Goal: Information Seeking & Learning: Learn about a topic

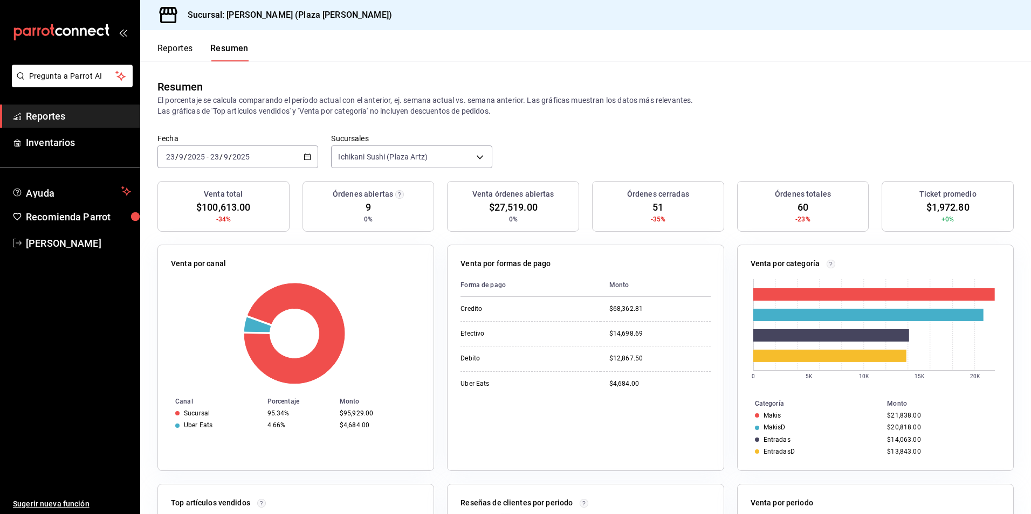
click at [176, 45] on button "Reportes" at bounding box center [175, 52] width 36 height 18
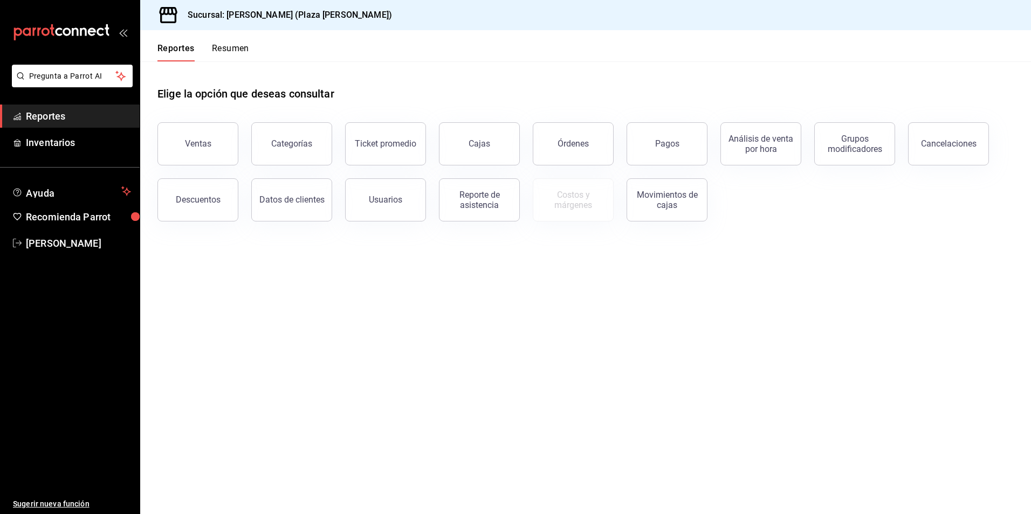
click at [224, 45] on button "Resumen" at bounding box center [230, 52] width 37 height 18
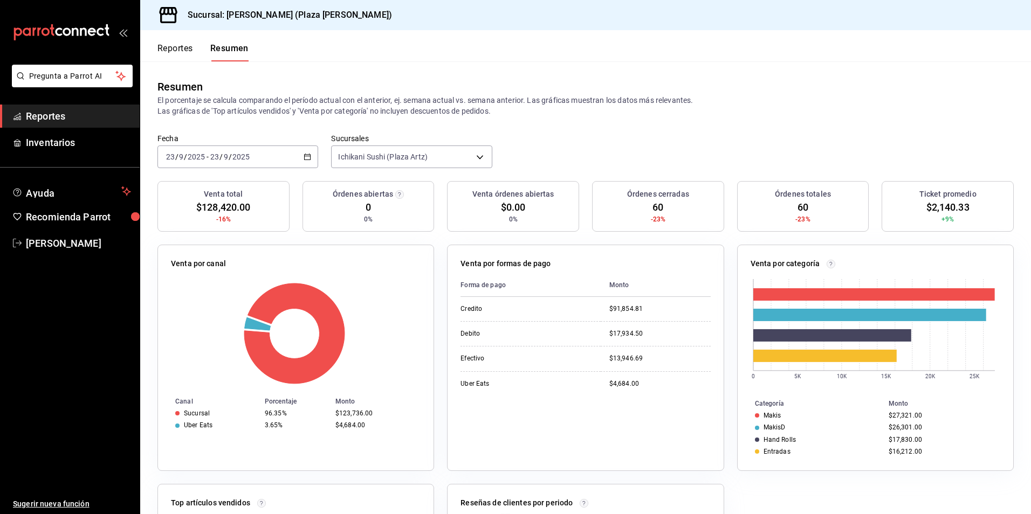
click at [68, 116] on span "Reportes" at bounding box center [78, 116] width 105 height 15
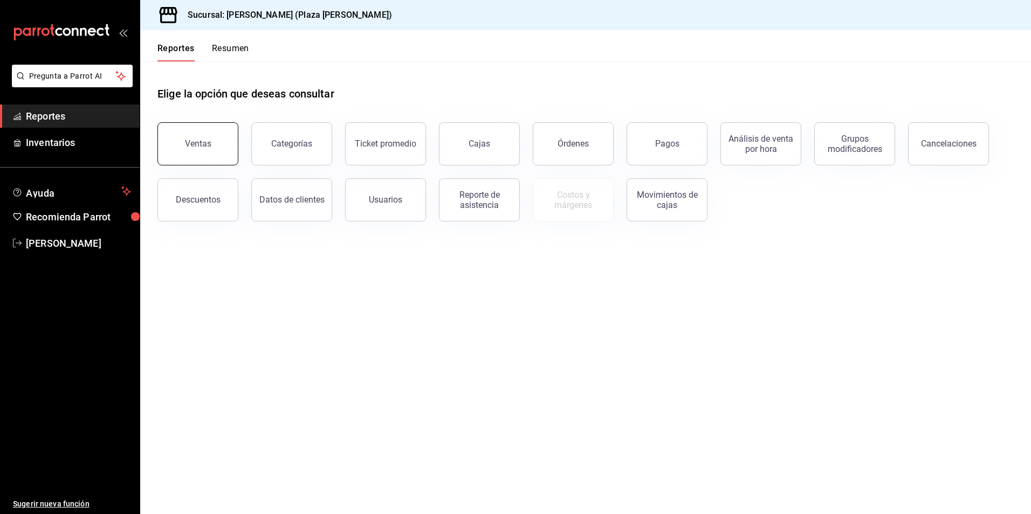
click at [207, 149] on button "Ventas" at bounding box center [197, 143] width 81 height 43
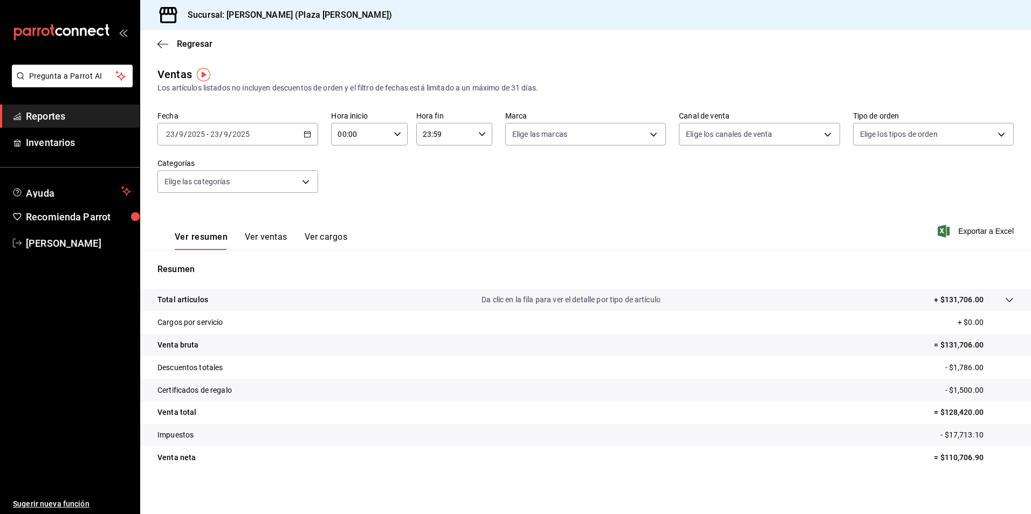
click at [620, 301] on p "Da clic en la fila para ver el detalle por tipo de artículo" at bounding box center [571, 299] width 179 height 11
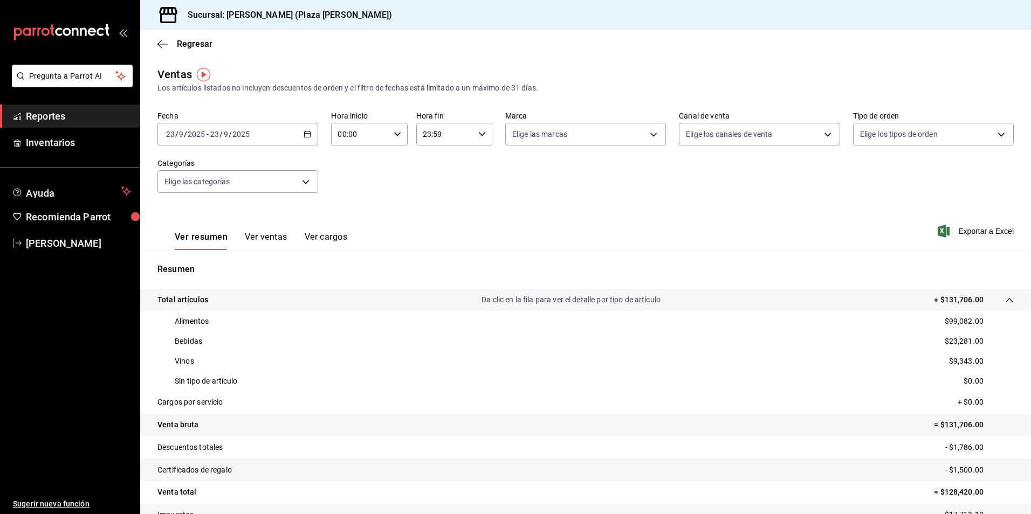
click at [188, 51] on div "Regresar" at bounding box center [585, 43] width 891 height 27
click at [191, 47] on span "Regresar" at bounding box center [195, 44] width 36 height 10
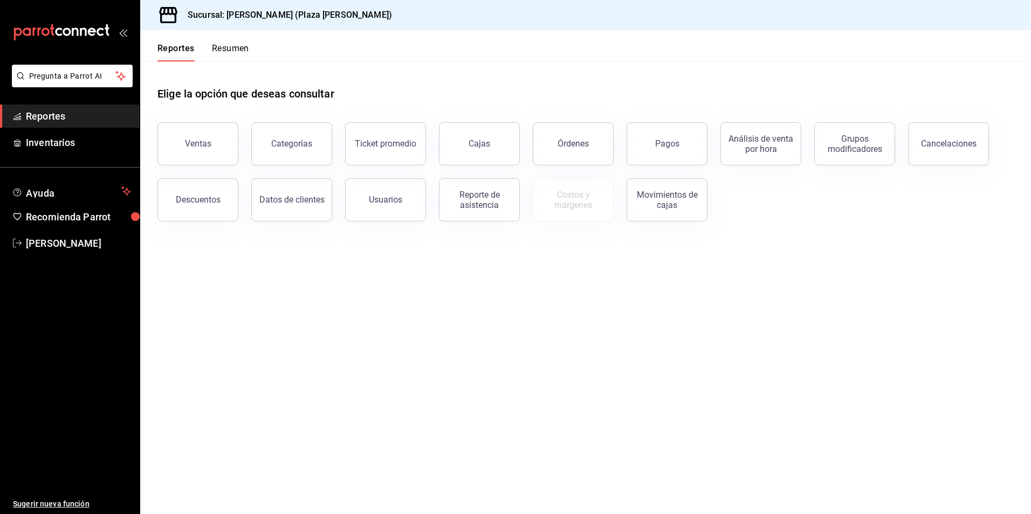
click at [243, 43] on button "Resumen" at bounding box center [230, 52] width 37 height 18
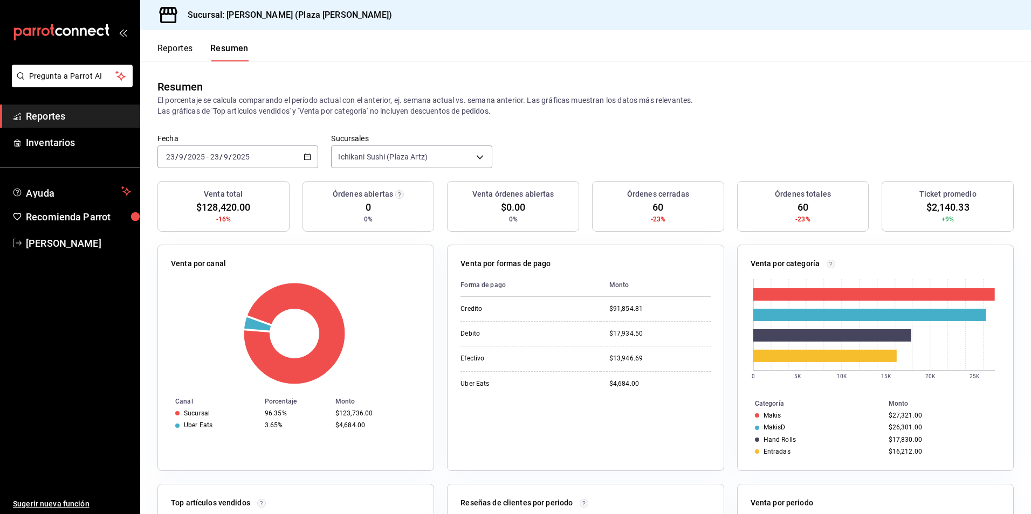
click at [177, 49] on button "Reportes" at bounding box center [175, 52] width 36 height 18
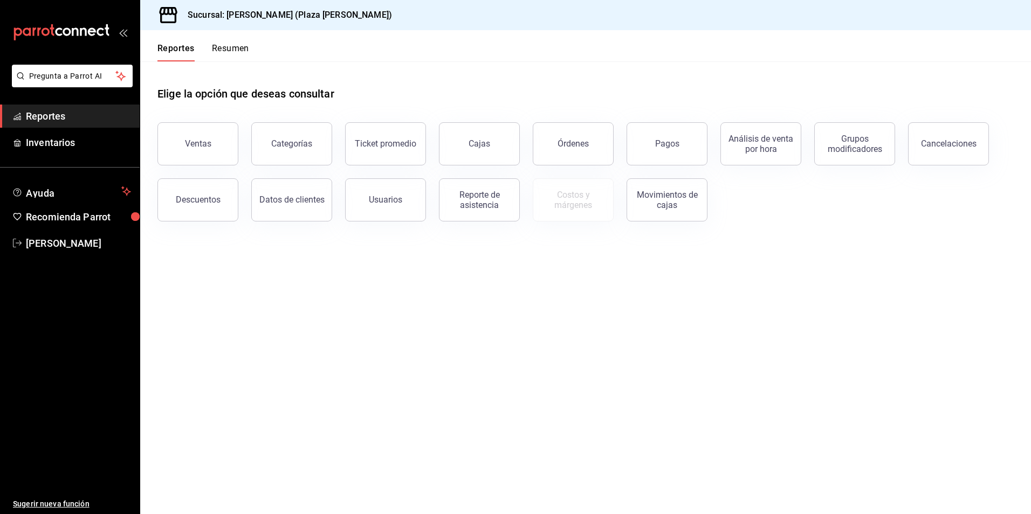
click at [222, 46] on button "Resumen" at bounding box center [230, 52] width 37 height 18
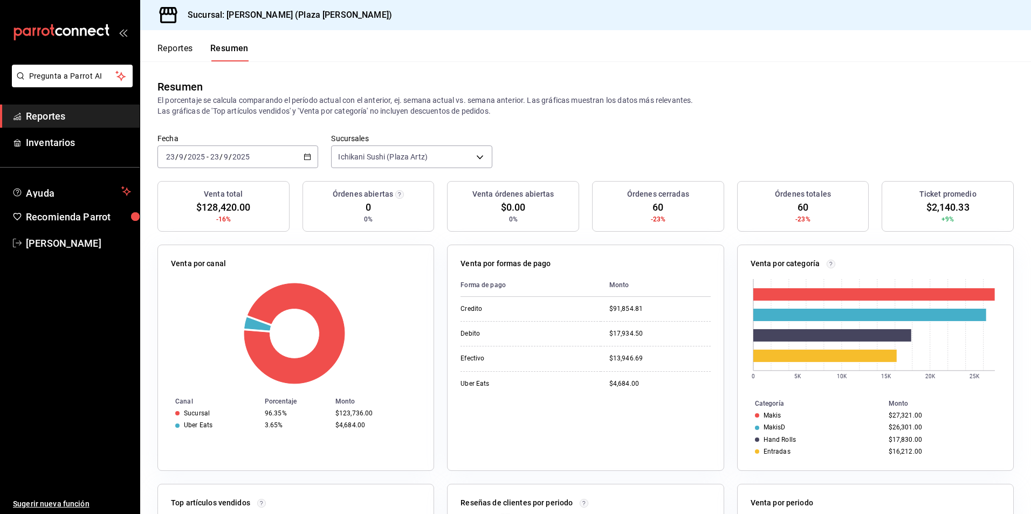
click at [32, 114] on span "Reportes" at bounding box center [78, 116] width 105 height 15
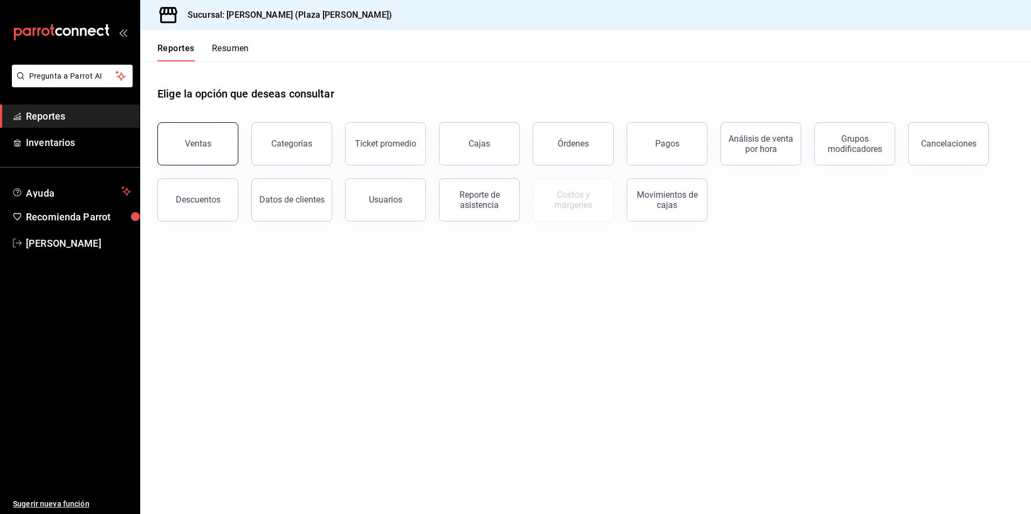
click at [225, 140] on button "Ventas" at bounding box center [197, 143] width 81 height 43
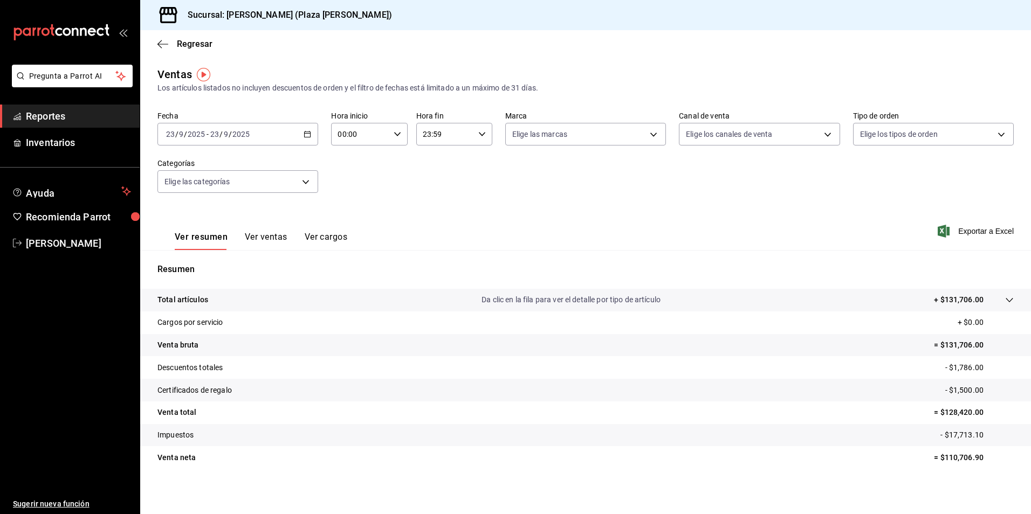
click at [594, 304] on p "Da clic en la fila para ver el detalle por tipo de artículo" at bounding box center [571, 299] width 179 height 11
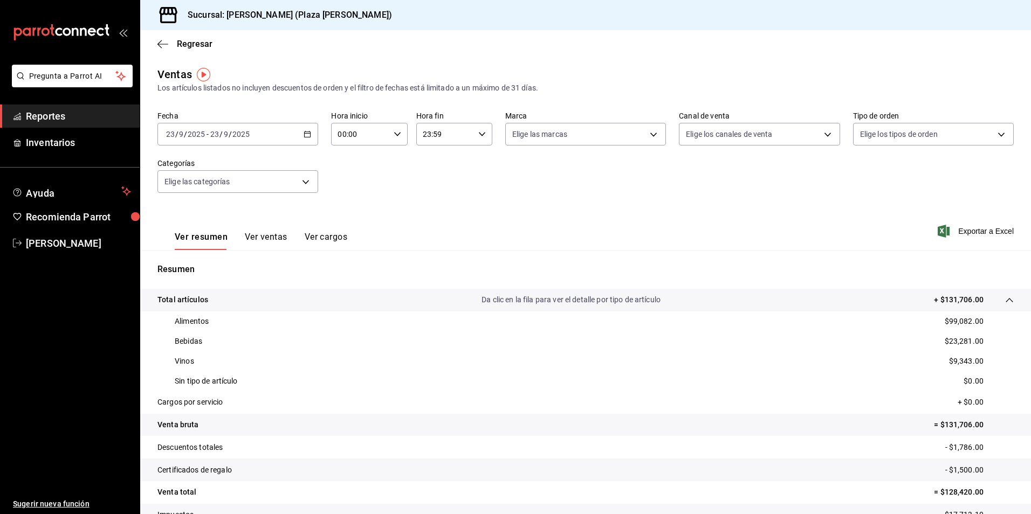
click at [58, 112] on span "Reportes" at bounding box center [78, 116] width 105 height 15
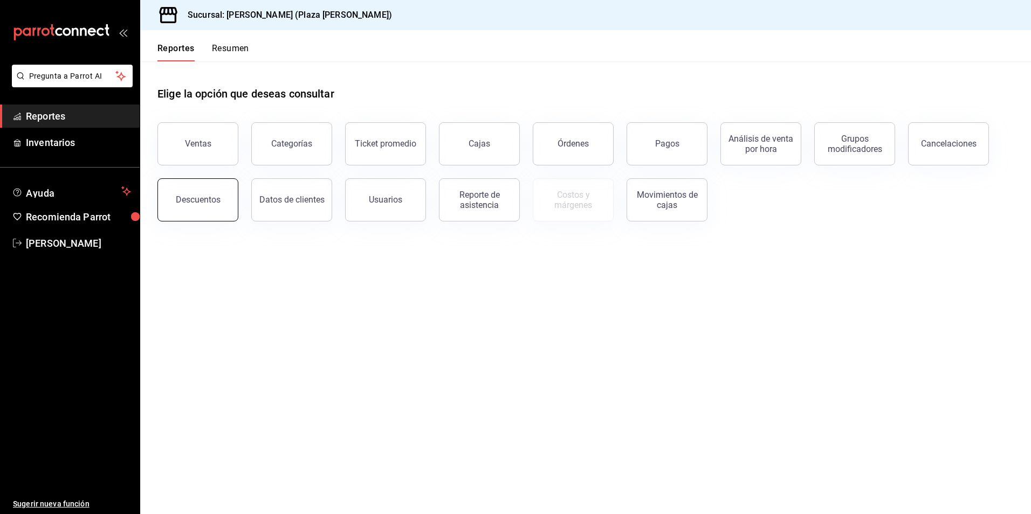
click at [218, 188] on button "Descuentos" at bounding box center [197, 199] width 81 height 43
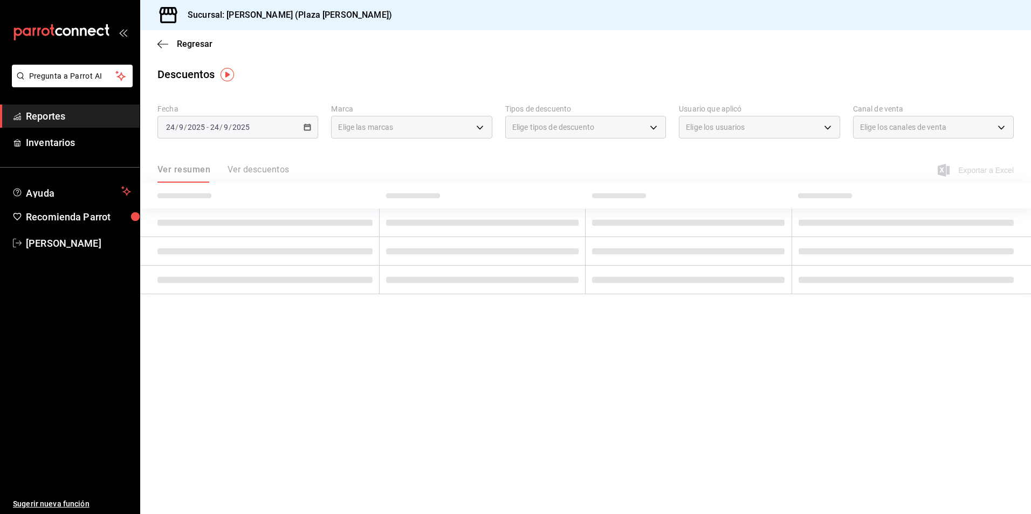
click at [259, 166] on div "Ver resumen Ver descuentos" at bounding box center [223, 173] width 132 height 18
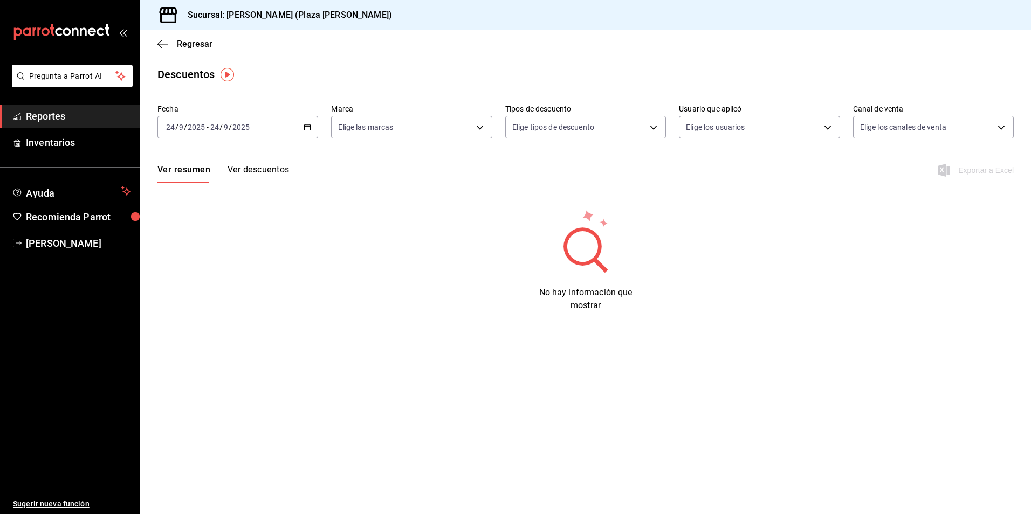
click at [259, 166] on button "Ver descuentos" at bounding box center [258, 173] width 61 height 18
click at [312, 125] on div "[DATE] [DATE] - [DATE] [DATE]" at bounding box center [237, 127] width 161 height 23
click at [207, 184] on span "Ayer" at bounding box center [209, 183] width 84 height 11
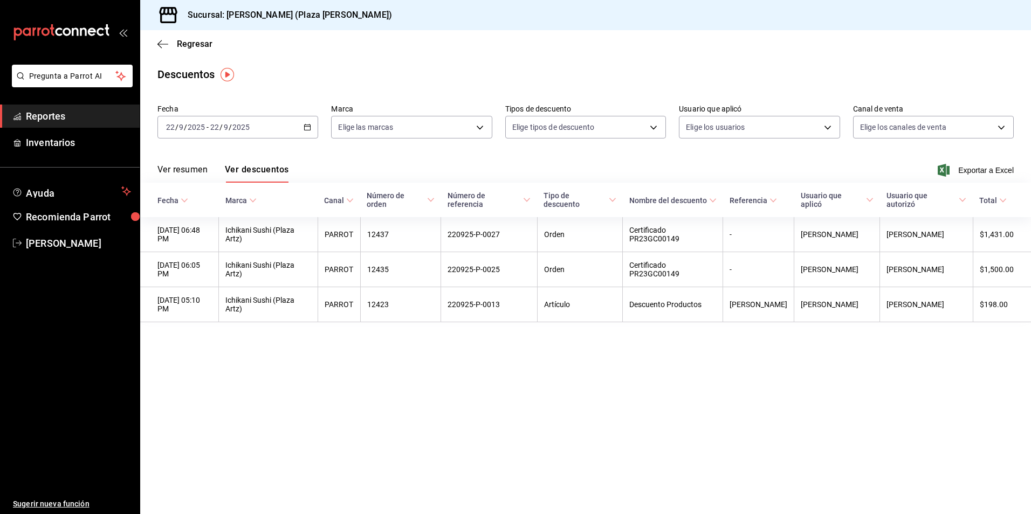
click at [310, 125] on \(Stroke\) "button" at bounding box center [309, 124] width 1 height 1
click at [260, 160] on div "Ver resumen Ver descuentos Exportar a Excel" at bounding box center [585, 167] width 891 height 31
click at [304, 129] on div "[DATE] [DATE] - [DATE] [DATE]" at bounding box center [237, 127] width 161 height 23
click at [230, 153] on li "Hoy" at bounding box center [208, 160] width 101 height 24
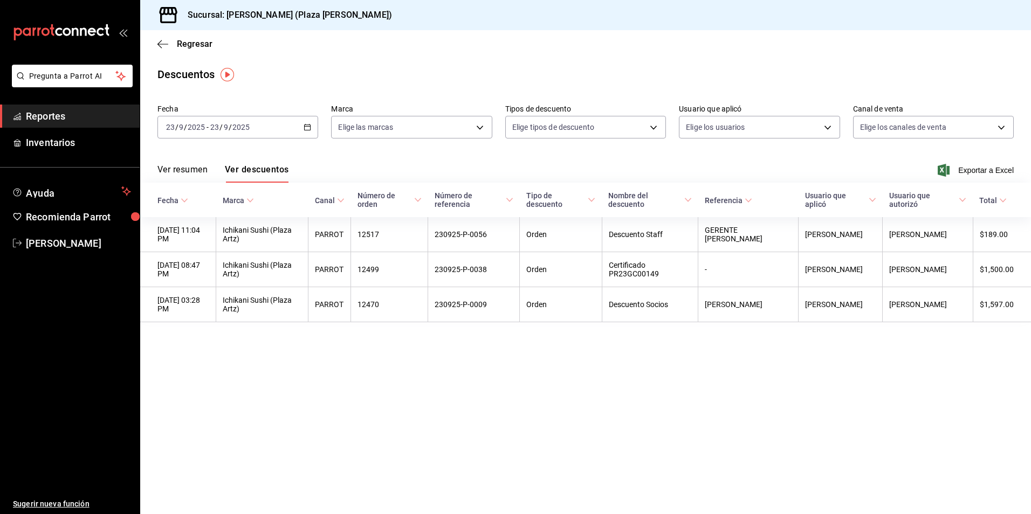
click at [53, 117] on span "Reportes" at bounding box center [78, 116] width 105 height 15
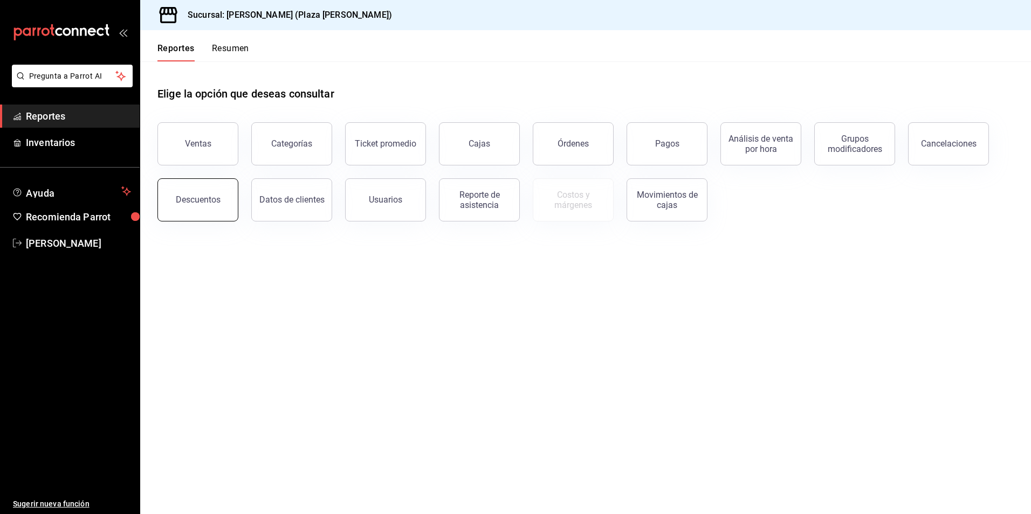
click at [196, 189] on button "Descuentos" at bounding box center [197, 199] width 81 height 43
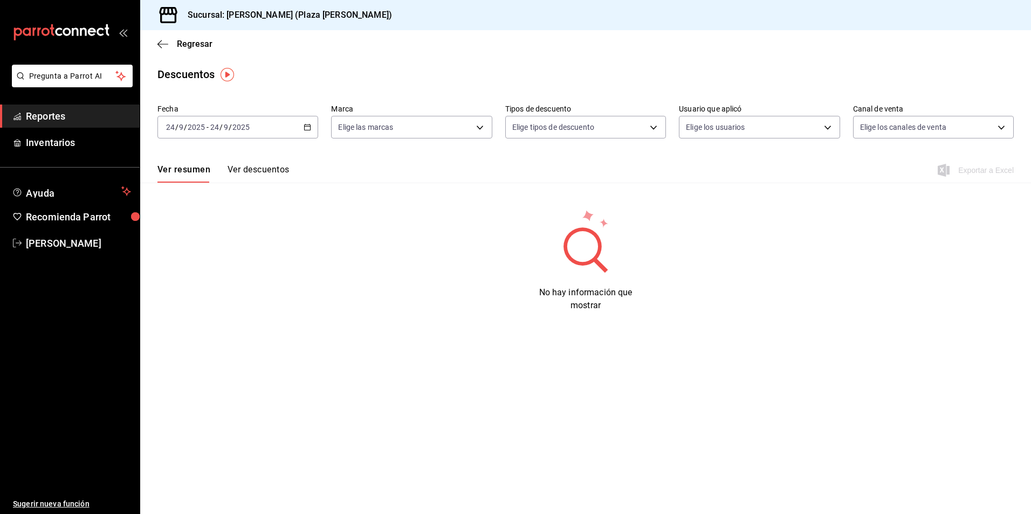
click at [245, 168] on button "Ver descuentos" at bounding box center [258, 173] width 61 height 18
click at [182, 169] on button "Ver resumen" at bounding box center [182, 173] width 50 height 18
click at [237, 169] on button "Ver descuentos" at bounding box center [258, 173] width 61 height 18
click at [165, 169] on button "Ver resumen" at bounding box center [182, 173] width 50 height 18
click at [235, 167] on button "Ver descuentos" at bounding box center [258, 173] width 61 height 18
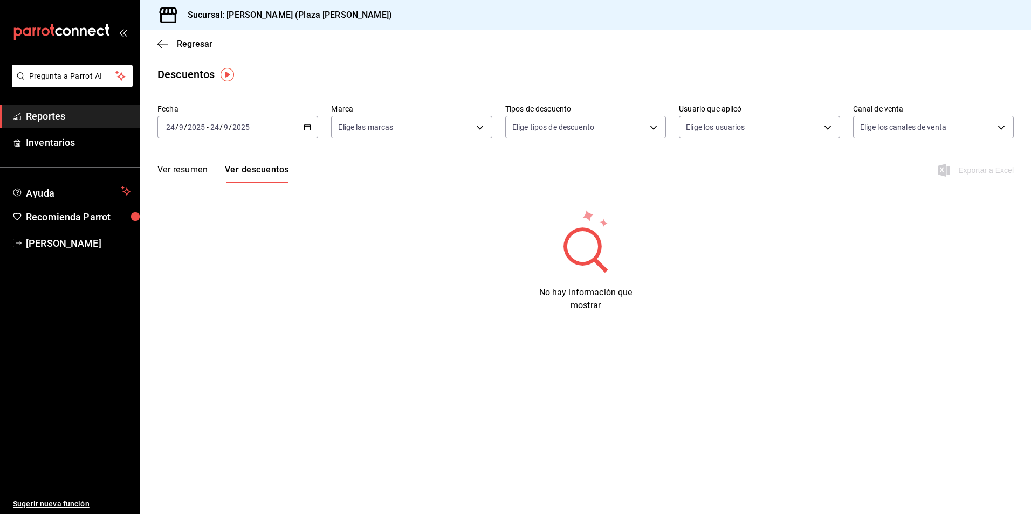
click at [312, 129] on div "[DATE] [DATE] - [DATE] [DATE]" at bounding box center [237, 127] width 161 height 23
click at [214, 176] on li "Ayer" at bounding box center [208, 184] width 101 height 24
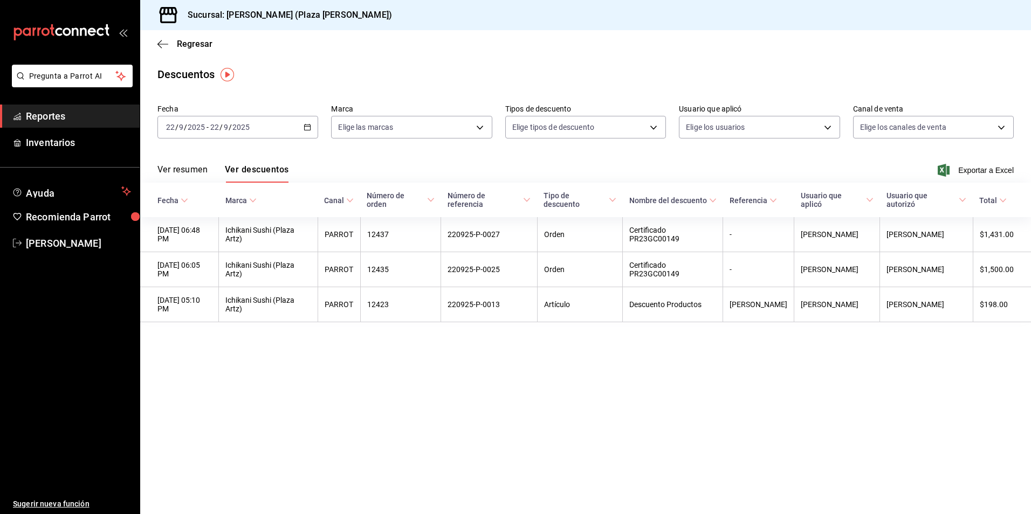
click at [308, 128] on icon "button" at bounding box center [308, 127] width 8 height 8
click at [181, 162] on span "Hoy" at bounding box center [209, 159] width 84 height 11
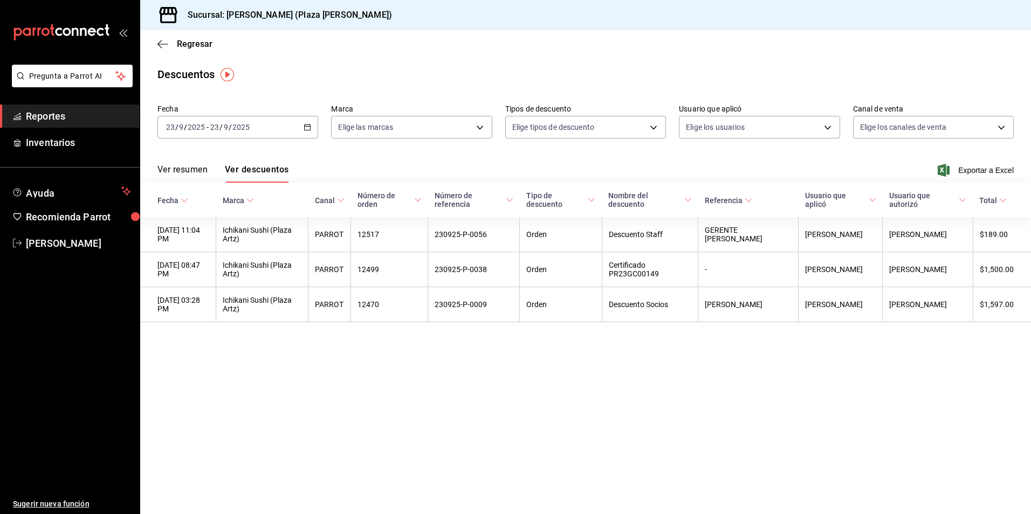
click at [58, 111] on span "Reportes" at bounding box center [78, 116] width 105 height 15
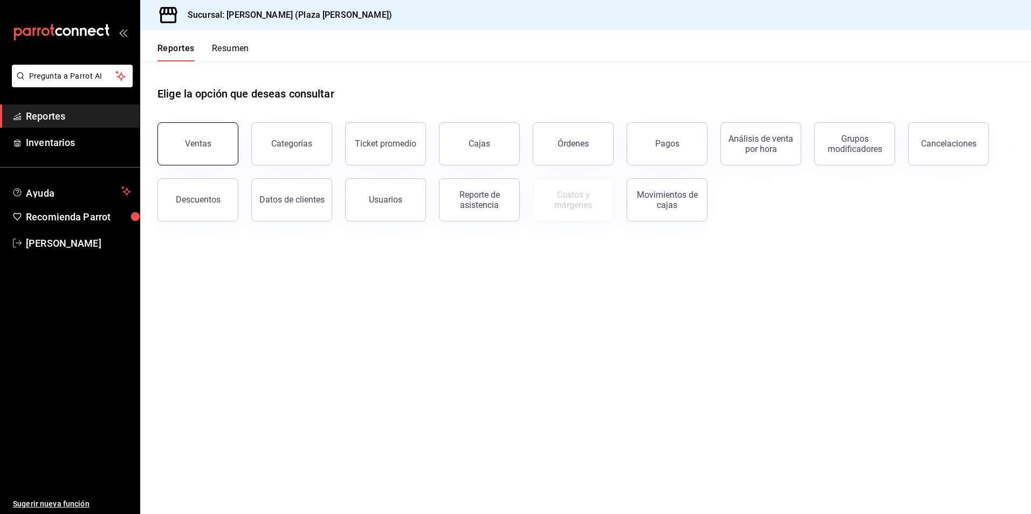
click at [171, 140] on button "Ventas" at bounding box center [197, 143] width 81 height 43
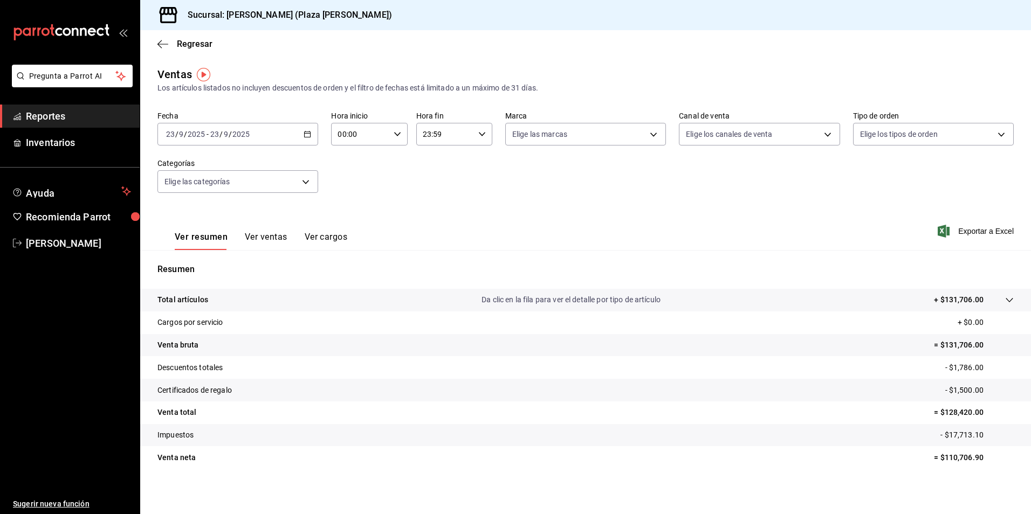
click at [586, 296] on p "Da clic en la fila para ver el detalle por tipo de artículo" at bounding box center [571, 299] width 179 height 11
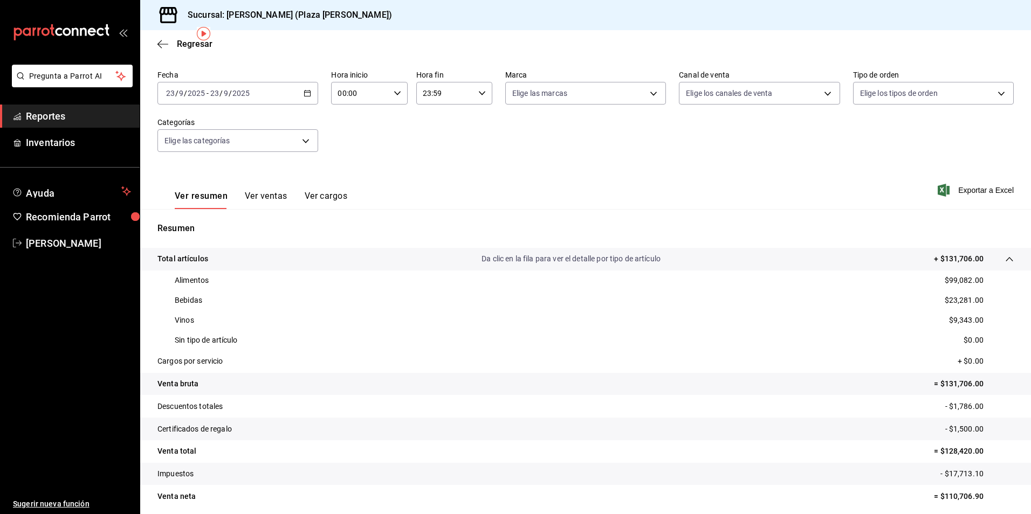
scroll to position [82, 0]
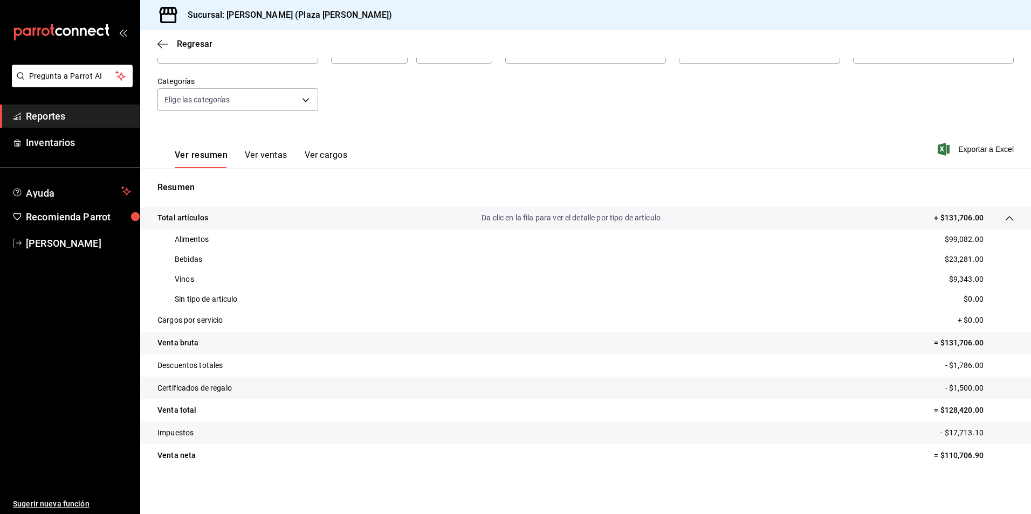
click at [57, 111] on span "Reportes" at bounding box center [78, 116] width 105 height 15
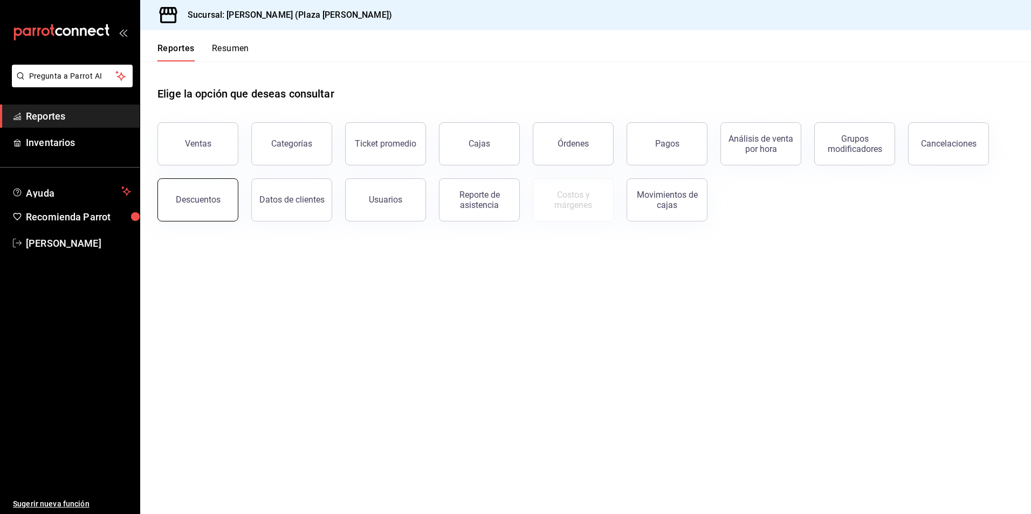
click at [209, 200] on div "Descuentos" at bounding box center [198, 200] width 45 height 10
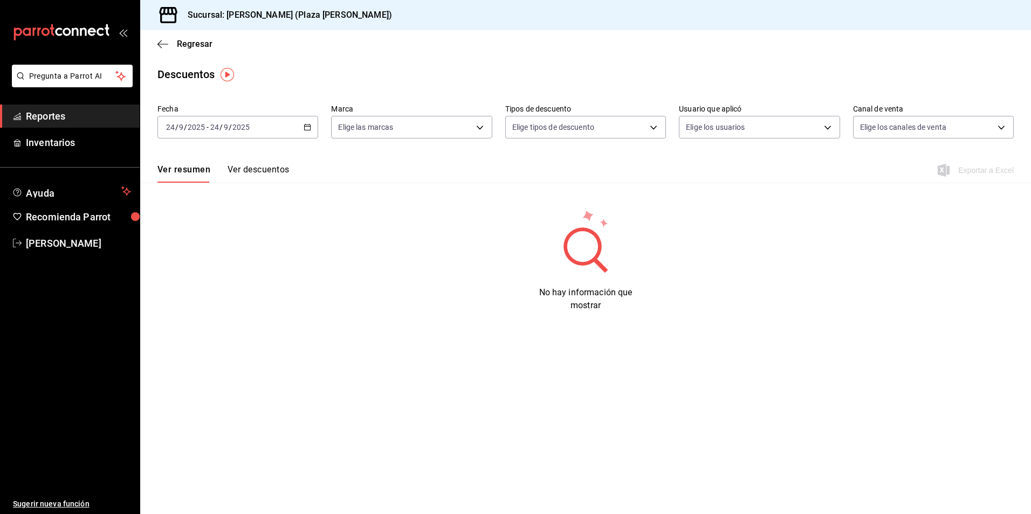
click at [308, 130] on \(Stroke\) "button" at bounding box center [307, 128] width 6 height 6
click at [230, 193] on li "Ayer" at bounding box center [208, 184] width 101 height 24
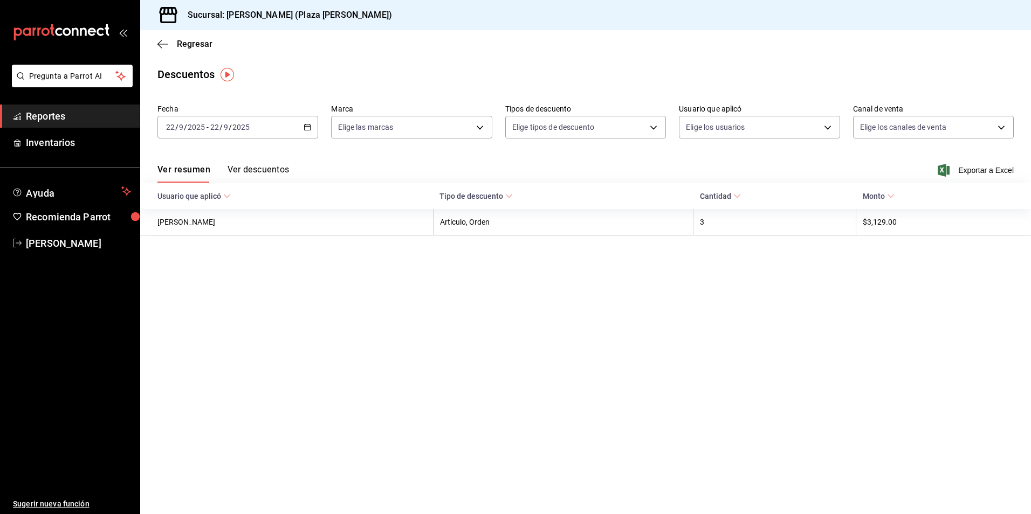
click at [302, 128] on div "[DATE] [DATE] - [DATE] [DATE]" at bounding box center [237, 127] width 161 height 23
click at [224, 156] on span "Hoy" at bounding box center [209, 159] width 84 height 11
click at [261, 171] on button "Ver descuentos" at bounding box center [258, 173] width 61 height 18
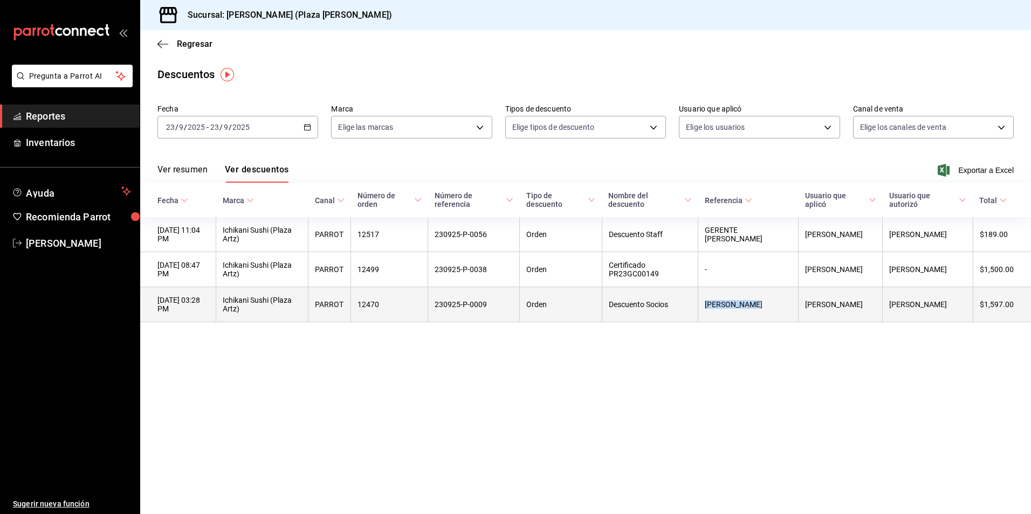
drag, startPoint x: 727, startPoint y: 306, endPoint x: 674, endPoint y: 314, distance: 54.0
click at [698, 314] on th "[PERSON_NAME]" at bounding box center [748, 304] width 100 height 35
copy th "[PERSON_NAME]"
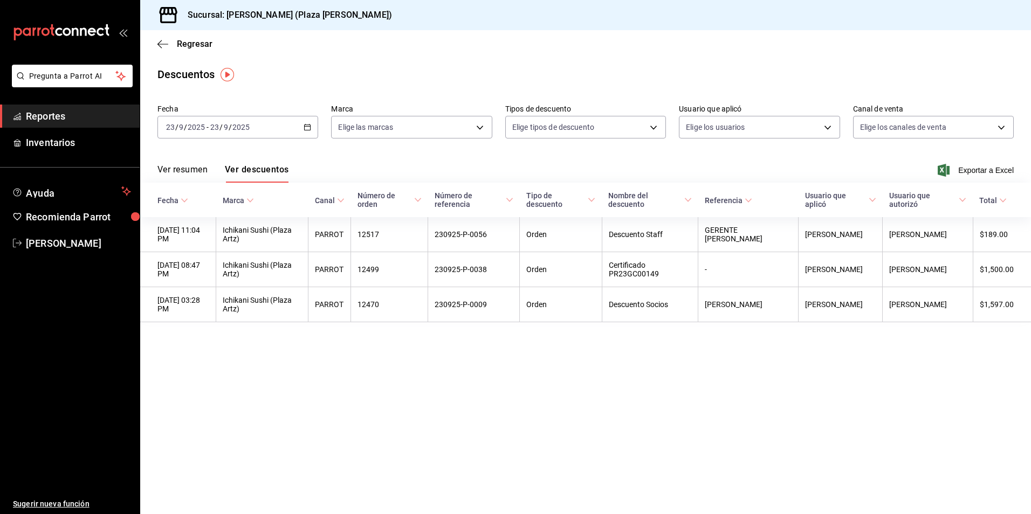
click at [916, 374] on main "Regresar Descuentos Fecha [DATE] [DATE] - [DATE] [DATE] Marca Elige las marcas …" at bounding box center [585, 272] width 891 height 484
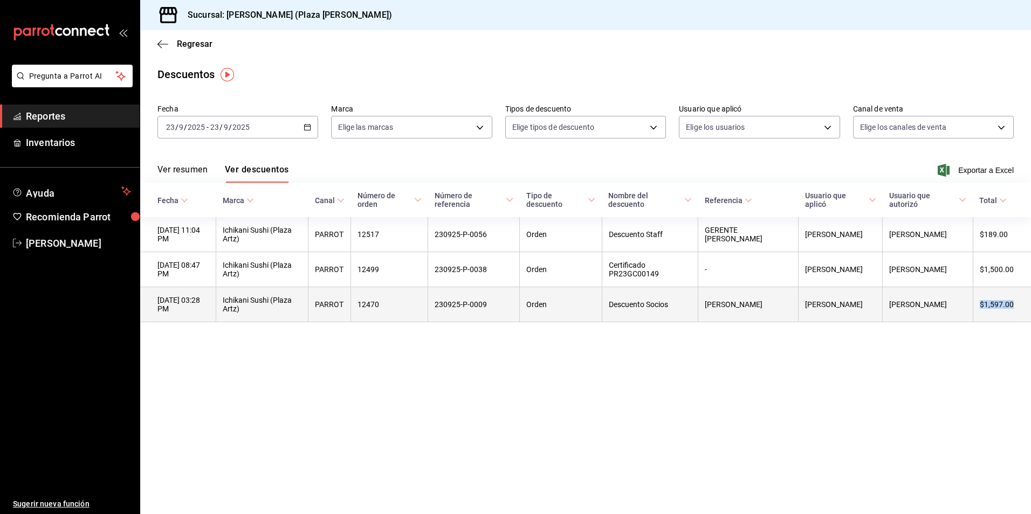
drag, startPoint x: 1014, startPoint y: 307, endPoint x: 982, endPoint y: 308, distance: 31.8
click at [982, 308] on th "$1,597.00" at bounding box center [1002, 304] width 58 height 35
copy th "$1,597.00"
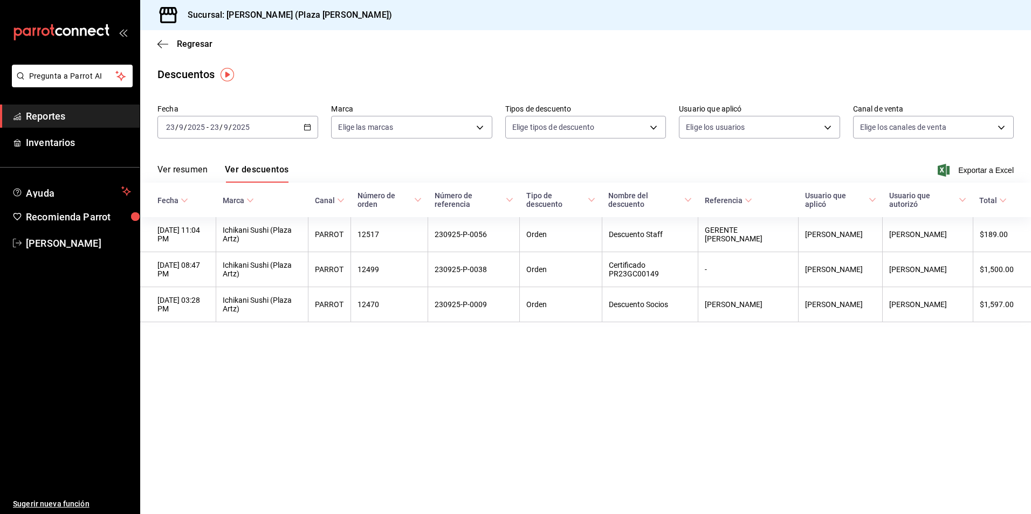
click at [985, 379] on main "Regresar Descuentos Fecha [DATE] [DATE] - [DATE] [DATE] Marca Elige las marcas …" at bounding box center [585, 272] width 891 height 484
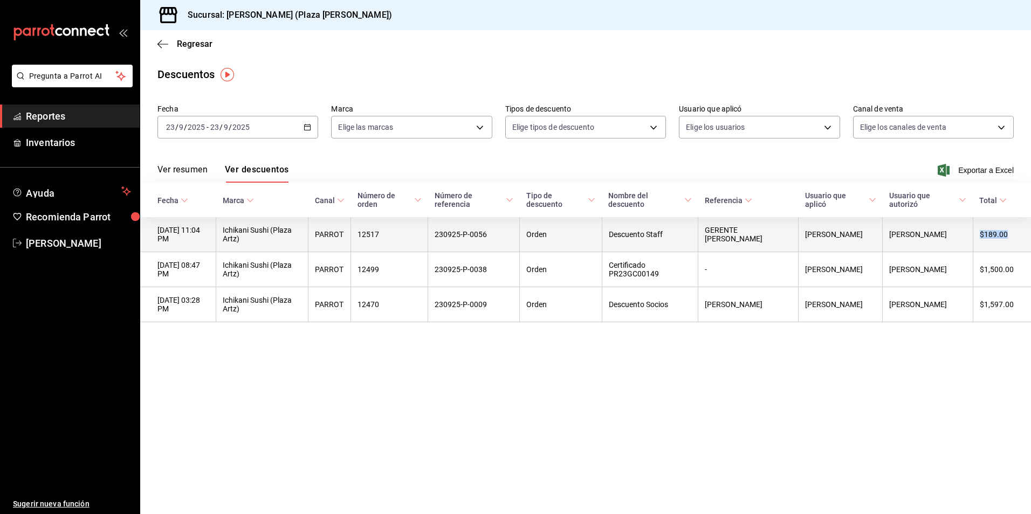
drag, startPoint x: 1009, startPoint y: 233, endPoint x: 978, endPoint y: 235, distance: 31.8
click at [978, 235] on th "$189.00" at bounding box center [1002, 234] width 58 height 35
copy th "$189.00"
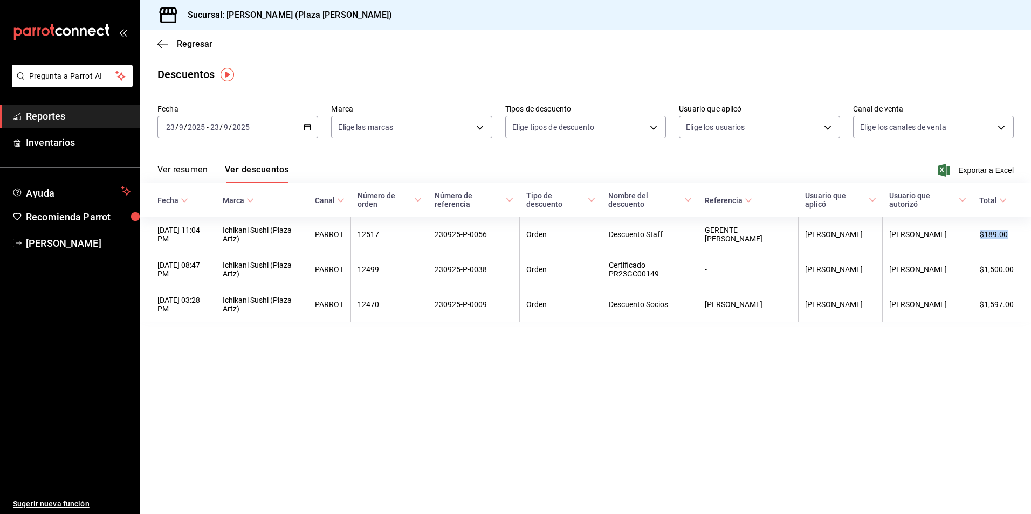
click at [44, 116] on span "Reportes" at bounding box center [78, 116] width 105 height 15
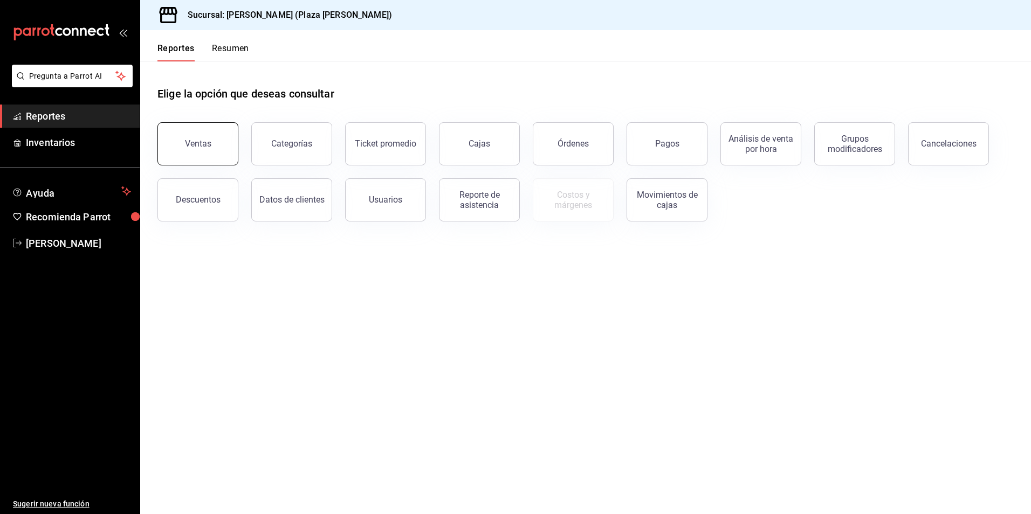
click at [170, 143] on button "Ventas" at bounding box center [197, 143] width 81 height 43
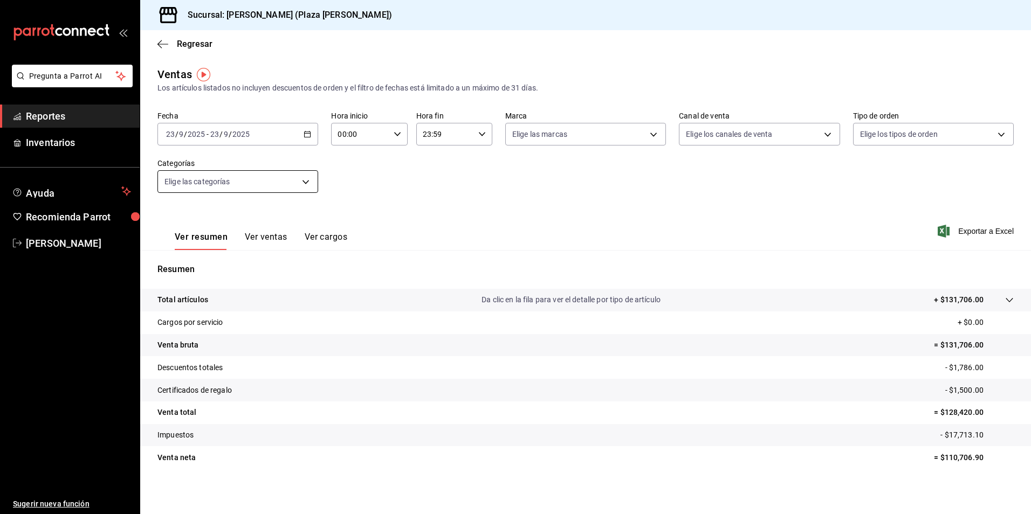
click at [307, 183] on body "Pregunta a Parrot AI Reportes Inventarios Ayuda Recomienda Parrot [PERSON_NAME]…" at bounding box center [515, 257] width 1031 height 514
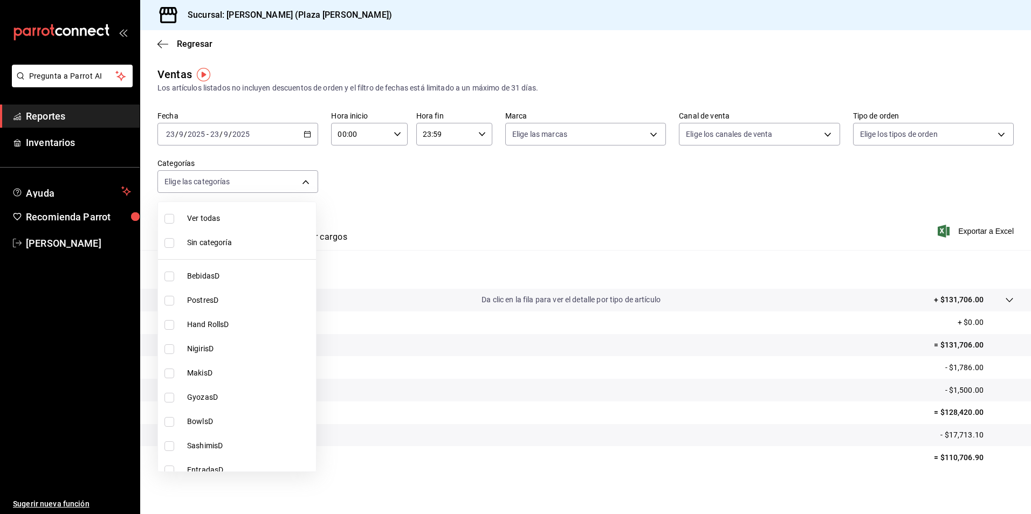
click at [276, 211] on li "Ver todas" at bounding box center [237, 219] width 158 height 24
type input "57bc3828-eba7-42ee-92b3-7f68162dac1e,eb52140c-3ffe-46a6-ae37-6d110e987728,8d04a…"
checkbox input "true"
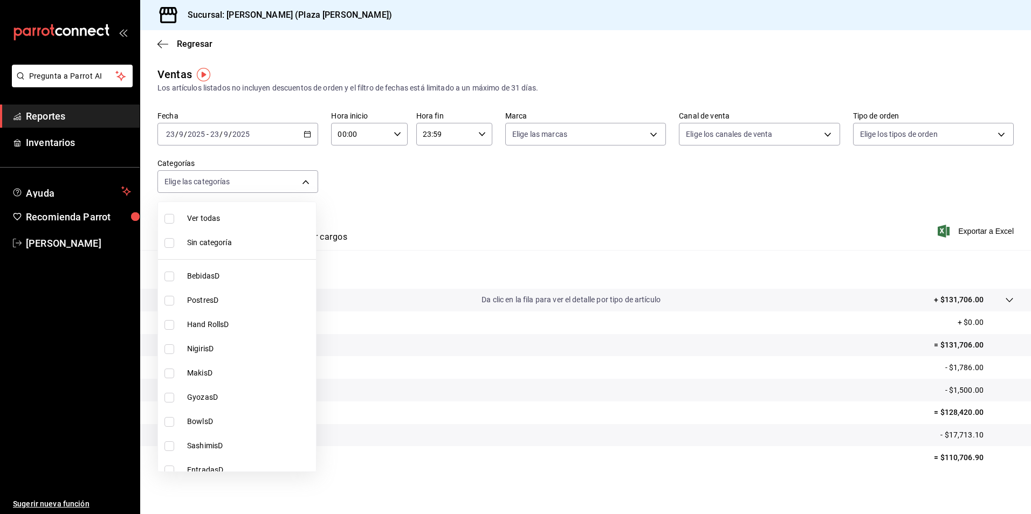
checkbox input "true"
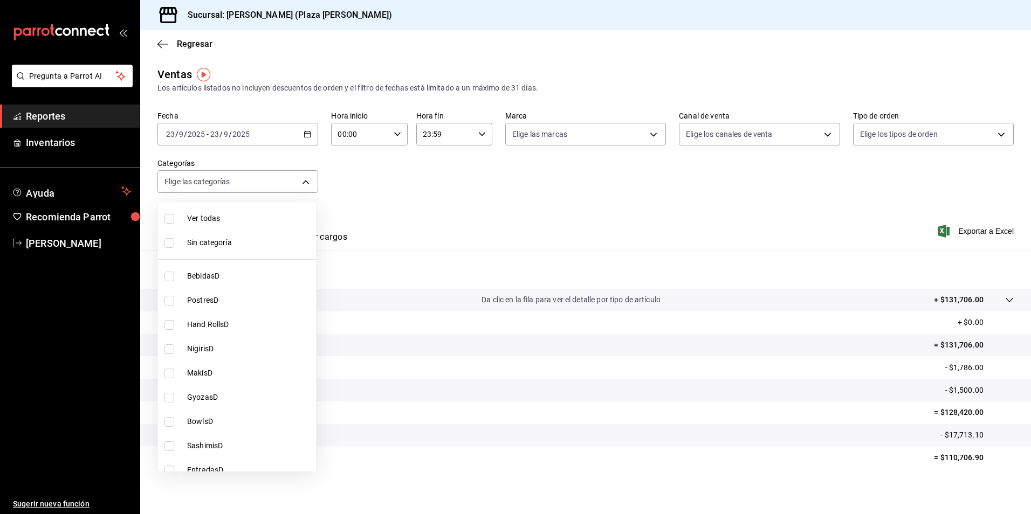
checkbox input "true"
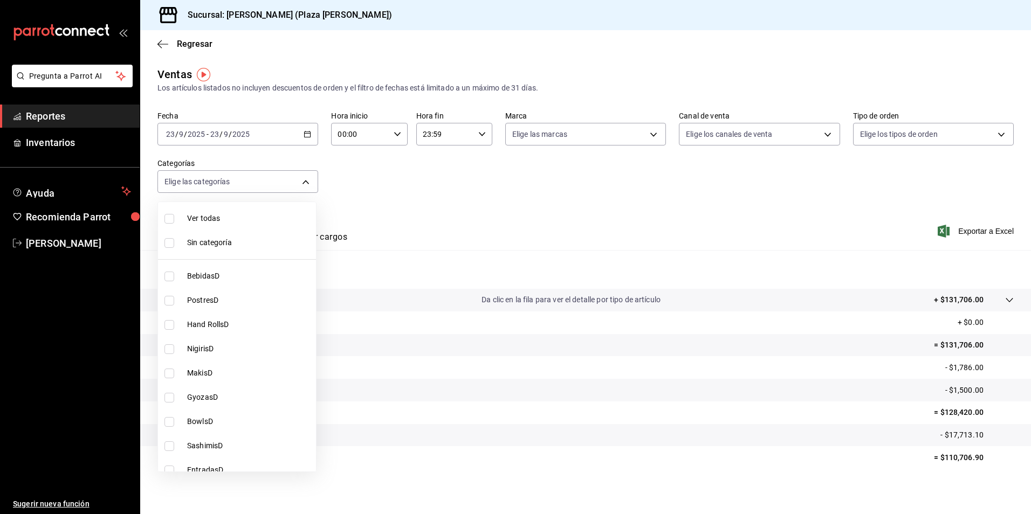
checkbox input "true"
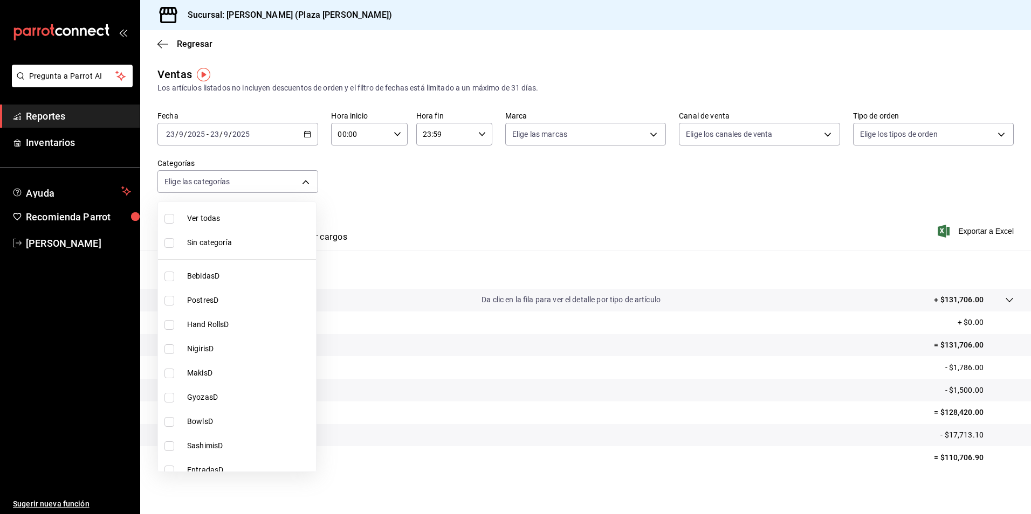
checkbox input "true"
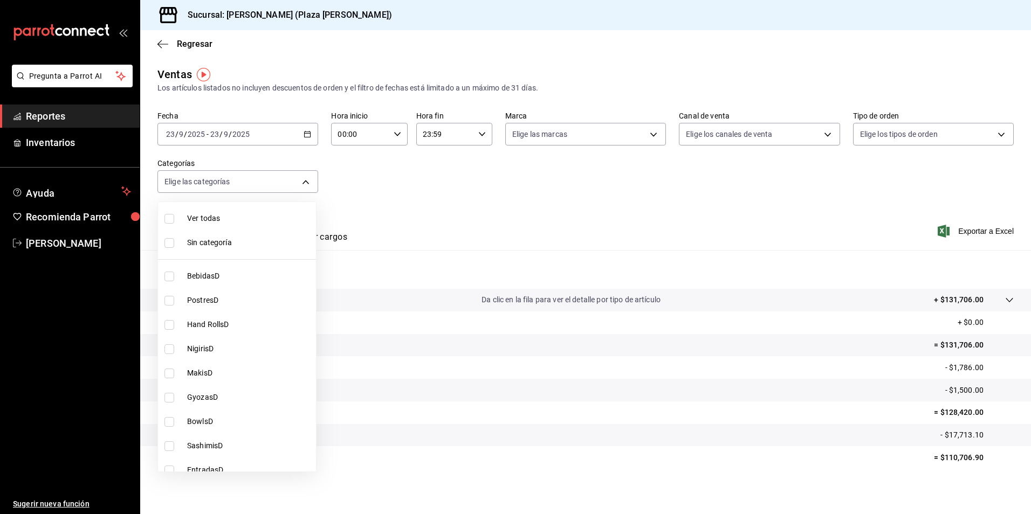
checkbox input "true"
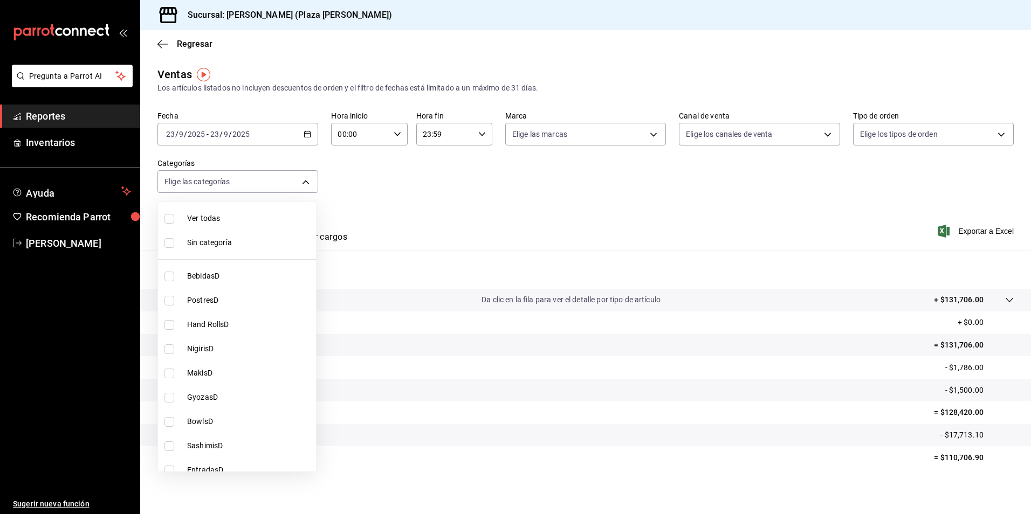
checkbox input "true"
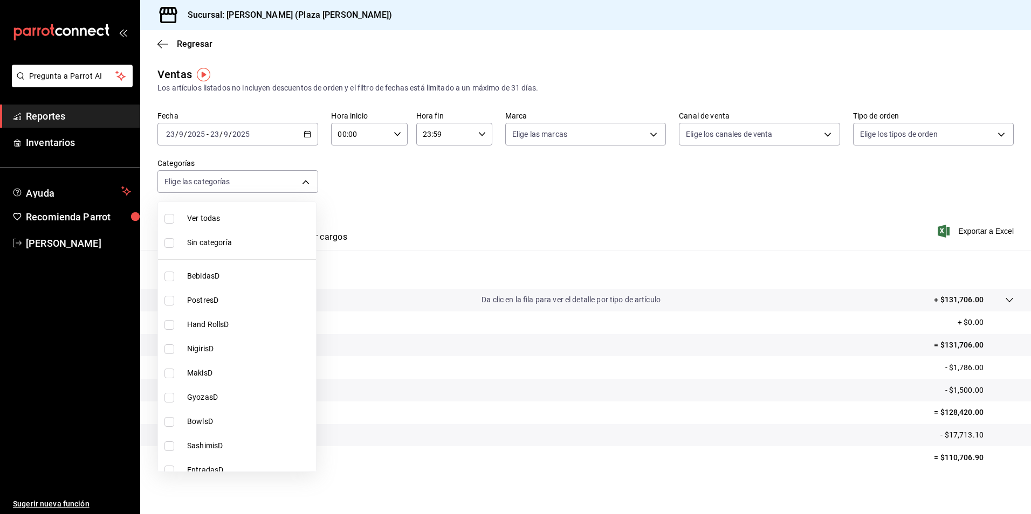
checkbox input "true"
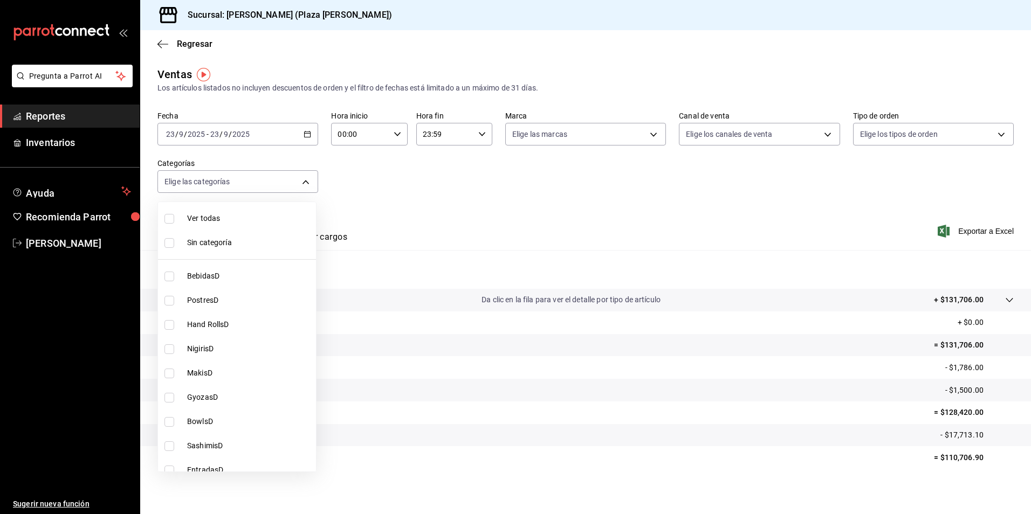
checkbox input "true"
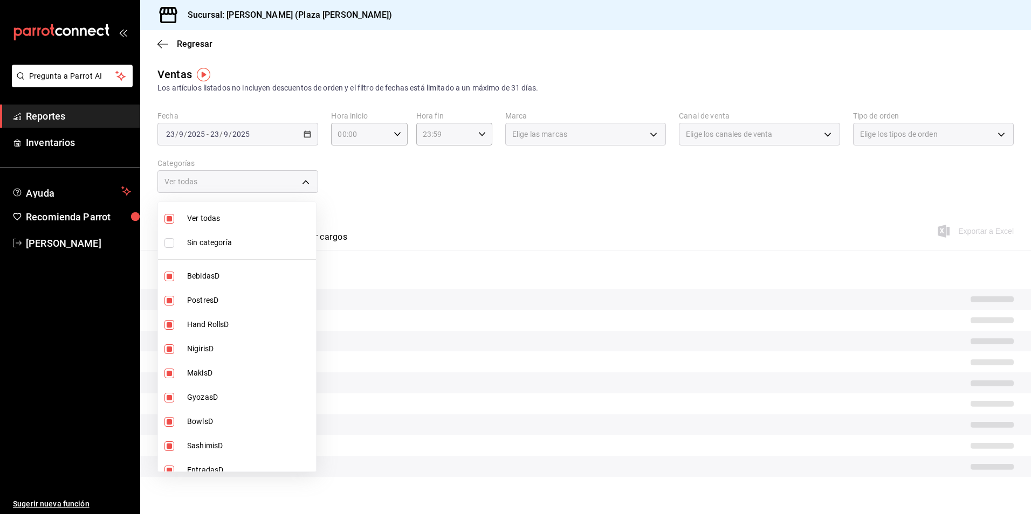
click at [259, 245] on span "Sin categoría" at bounding box center [249, 242] width 125 height 11
checkbox input "true"
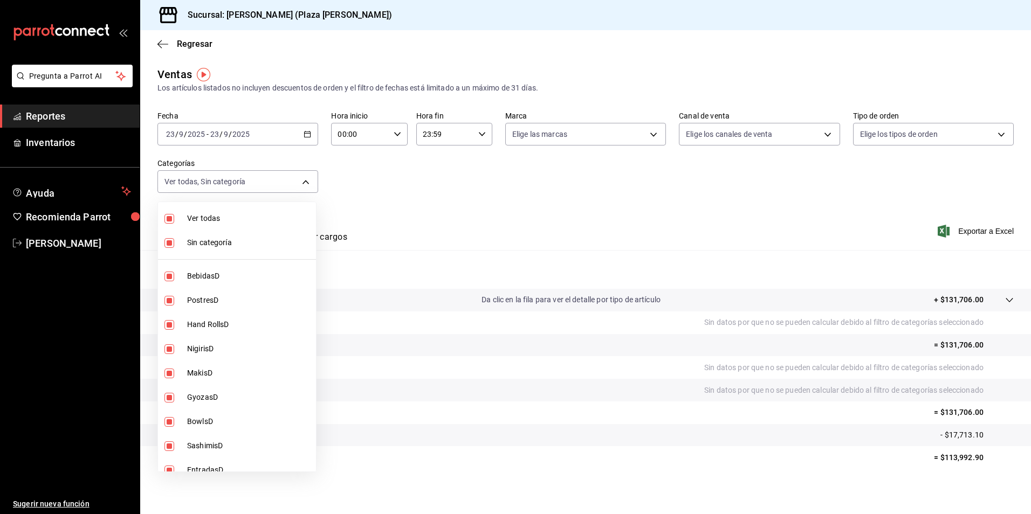
click at [383, 198] on div at bounding box center [515, 257] width 1031 height 514
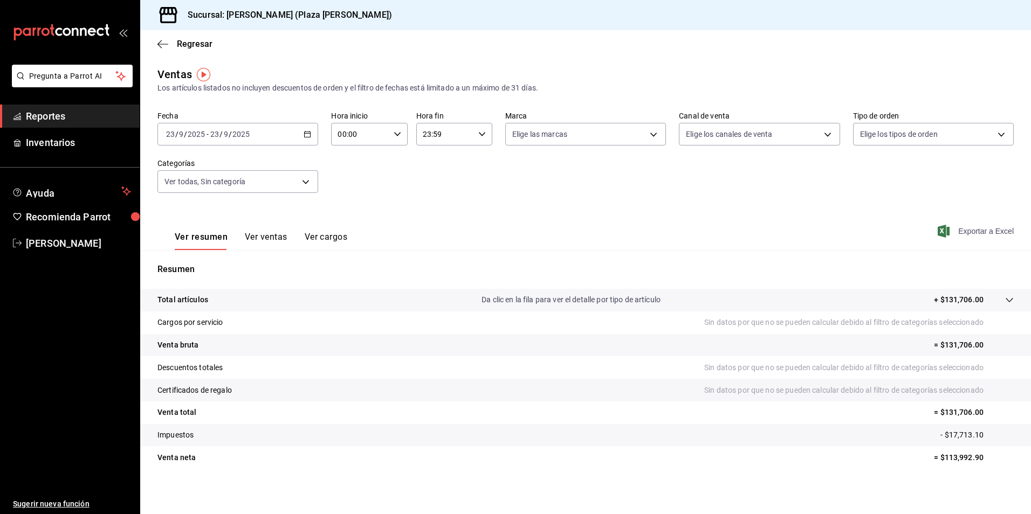
click at [995, 232] on span "Exportar a Excel" at bounding box center [977, 231] width 74 height 13
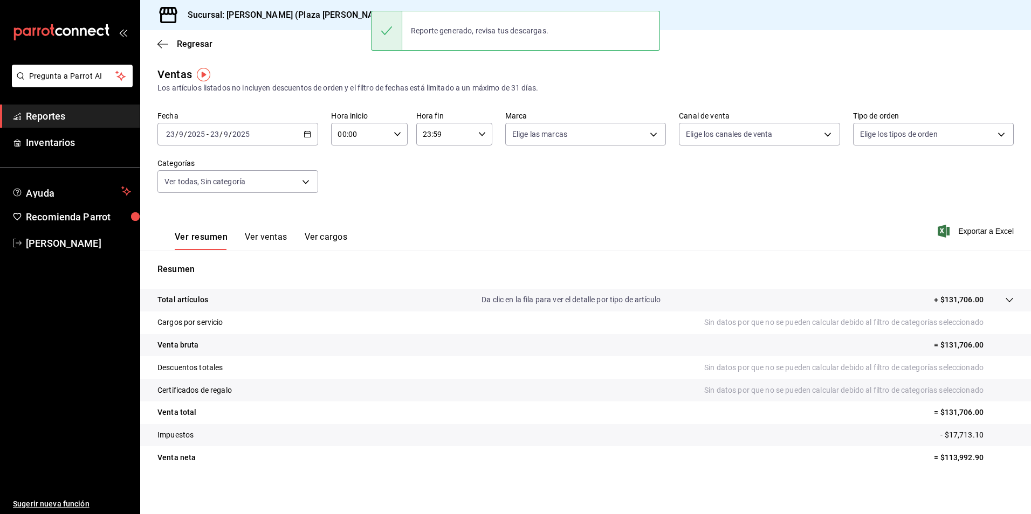
click at [49, 120] on span "Reportes" at bounding box center [78, 116] width 105 height 15
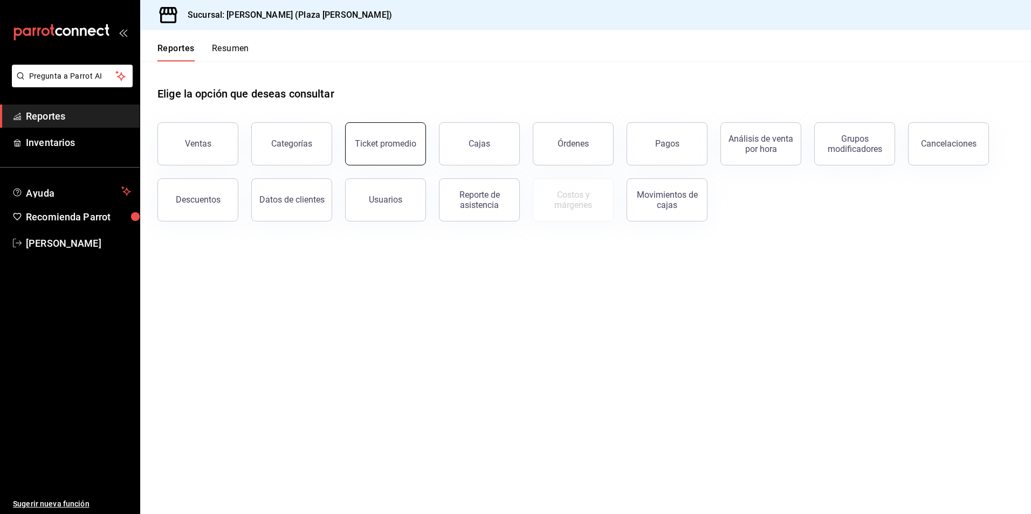
click at [389, 154] on button "Ticket promedio" at bounding box center [385, 143] width 81 height 43
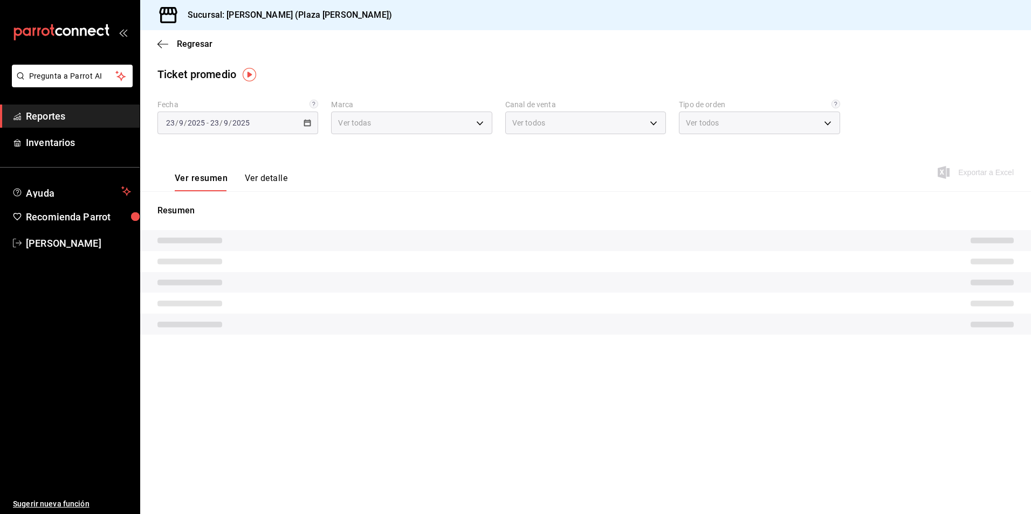
type input "abc0a998-24f3-49b9-87eb-b6f27766d4d5"
type input "PARROT,UBER_EATS,RAPPI,DIDI_FOOD,ONLINE"
type input "c62a6c8a-5deb-4e34-9cb3-511eee532814,EXTERNAL"
